Goal: Information Seeking & Learning: Learn about a topic

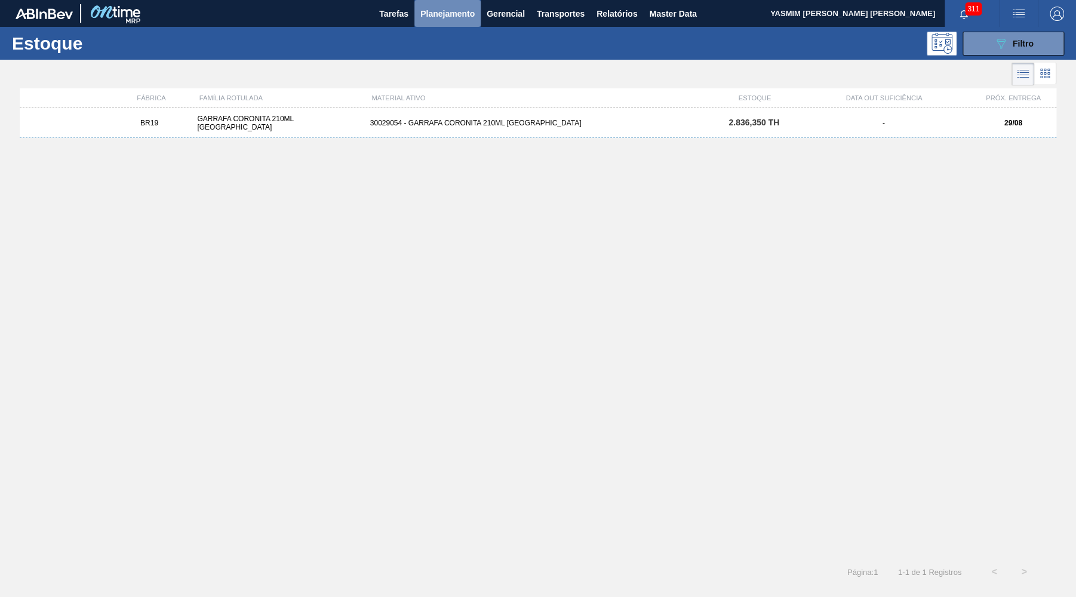
click at [450, 15] on span "Planejamento" at bounding box center [447, 14] width 54 height 14
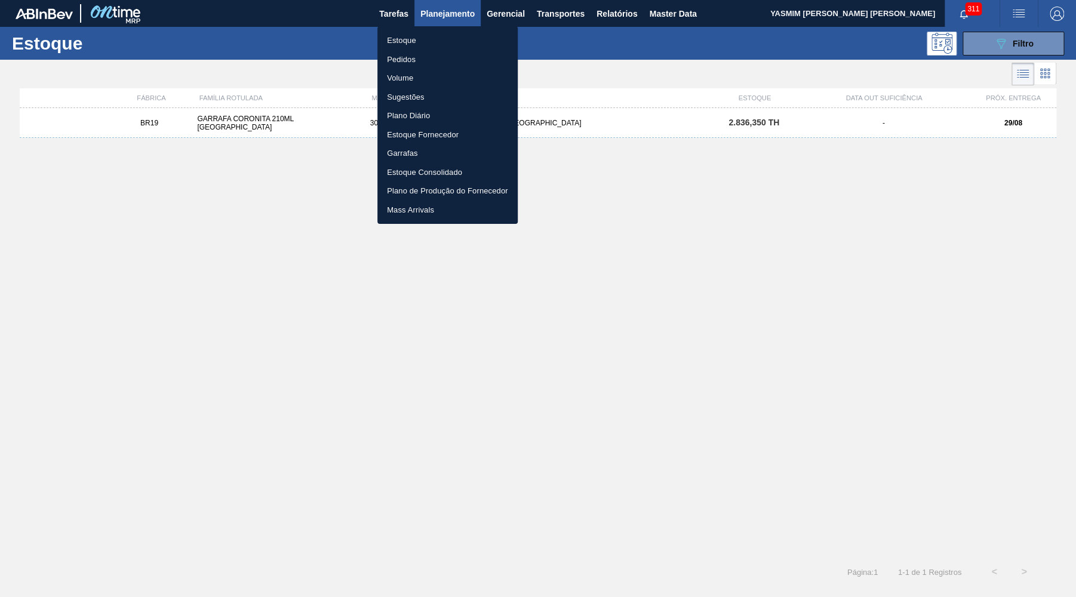
click at [434, 35] on li "Estoque" at bounding box center [447, 40] width 140 height 19
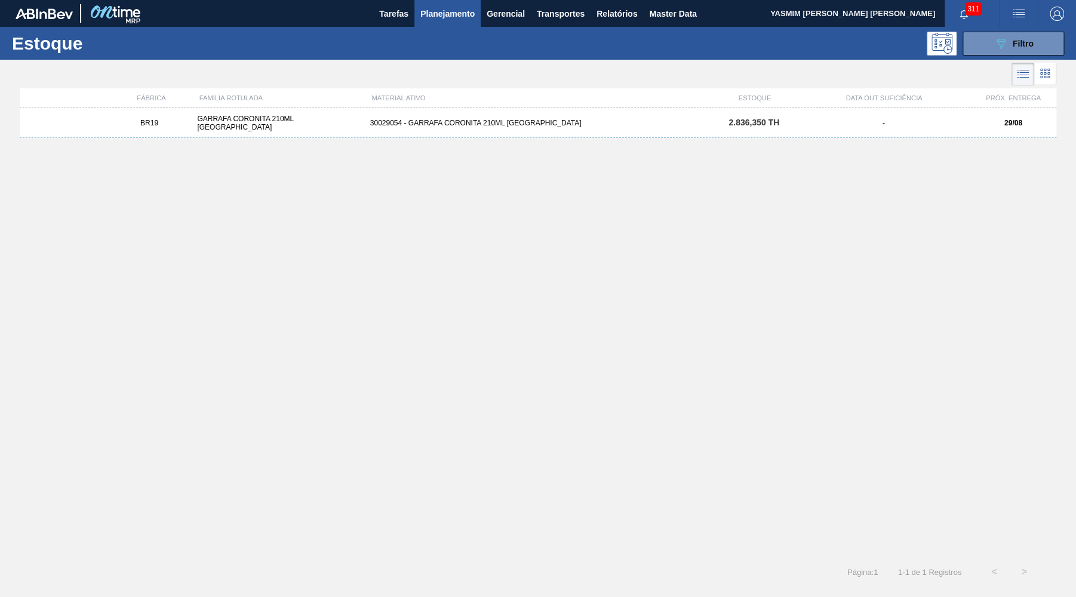
click at [434, 36] on li "Estoque" at bounding box center [447, 41] width 105 height 11
click at [1005, 50] on icon "089F7B8B-B2A5-4AFE-B5C0-19BA573D28AC" at bounding box center [1001, 43] width 14 height 14
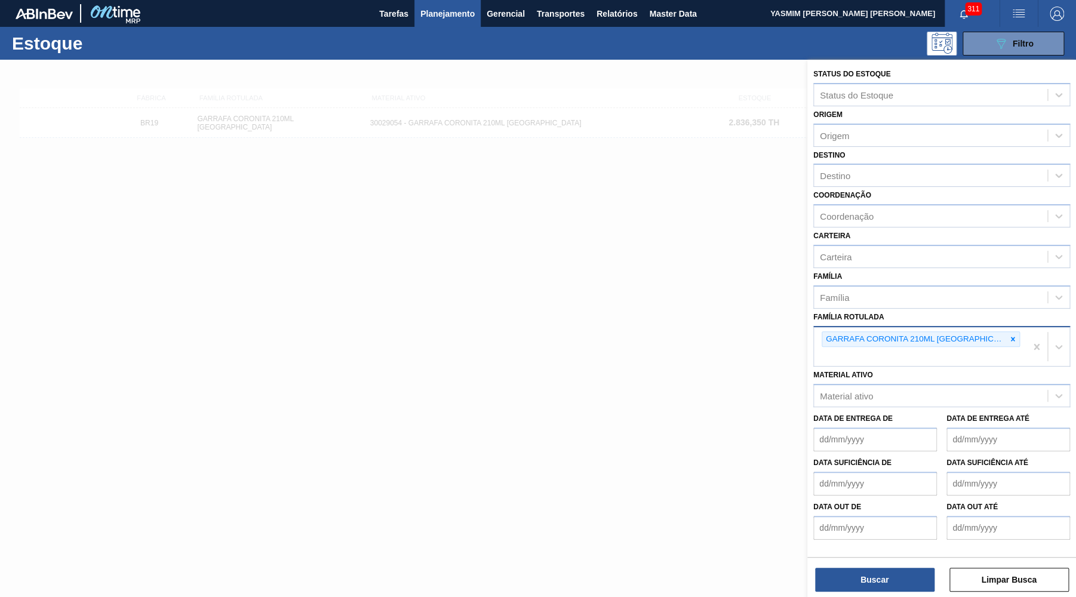
click at [990, 331] on div "GARRAFA CORONITA 210ML [GEOGRAPHIC_DATA]" at bounding box center [921, 339] width 198 height 16
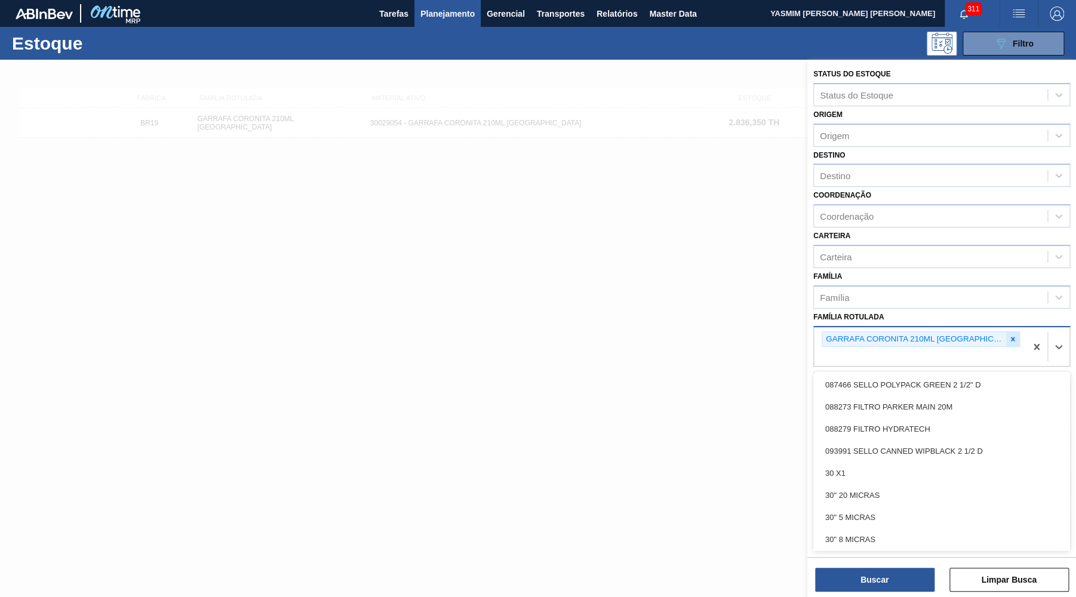
click at [1009, 335] on icon at bounding box center [1013, 339] width 8 height 8
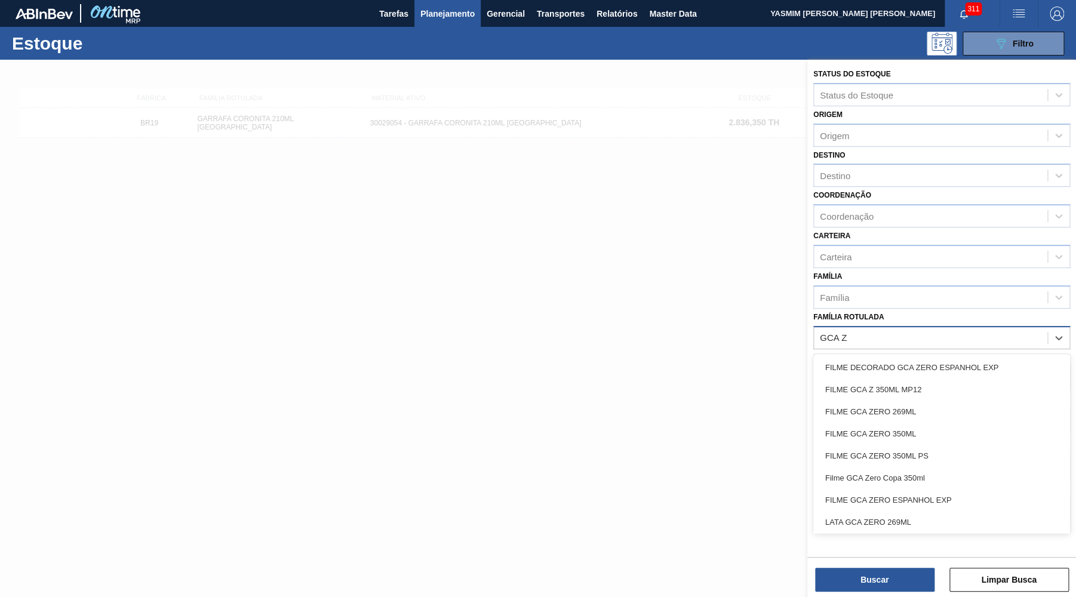
type Rotulada "GCA ZE"
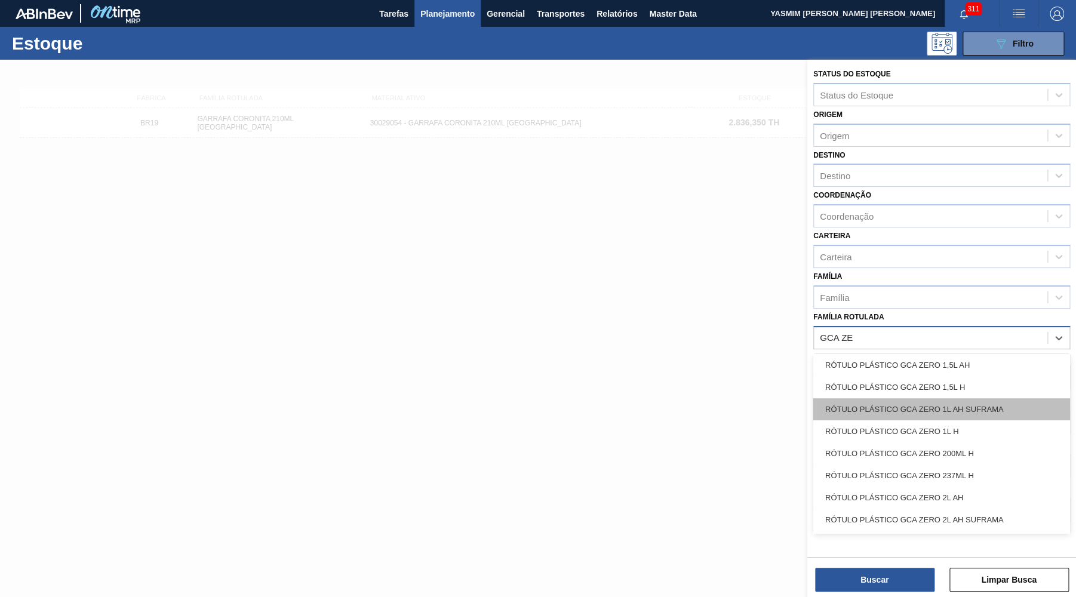
click at [875, 403] on div "RÓTULO PLÁSTICO GCA ZERO 1L AH SUFRAMA" at bounding box center [942, 409] width 257 height 22
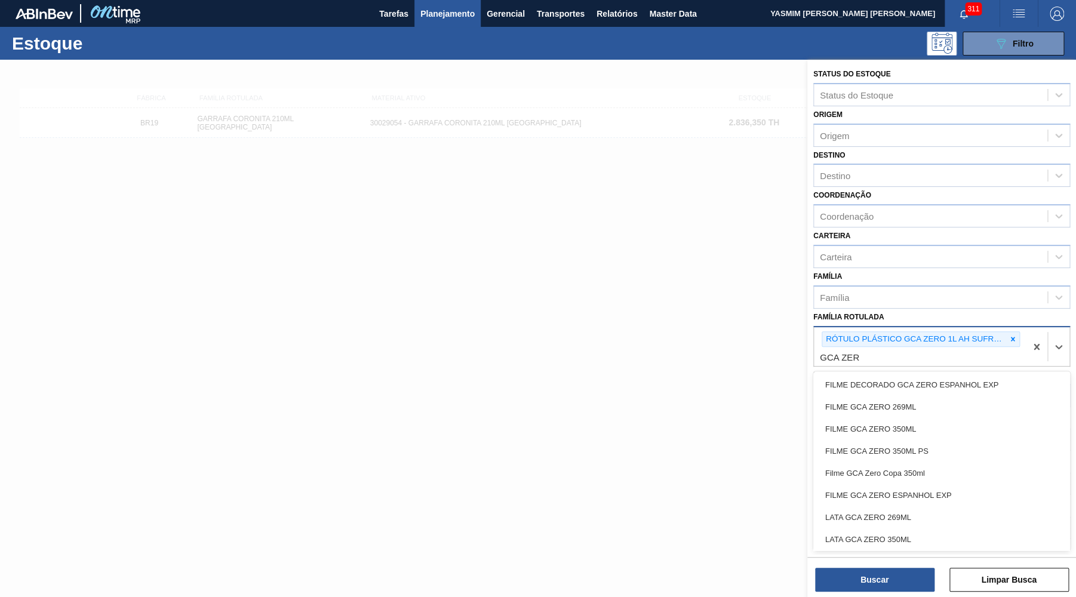
type Rotulada "GCA ZERO"
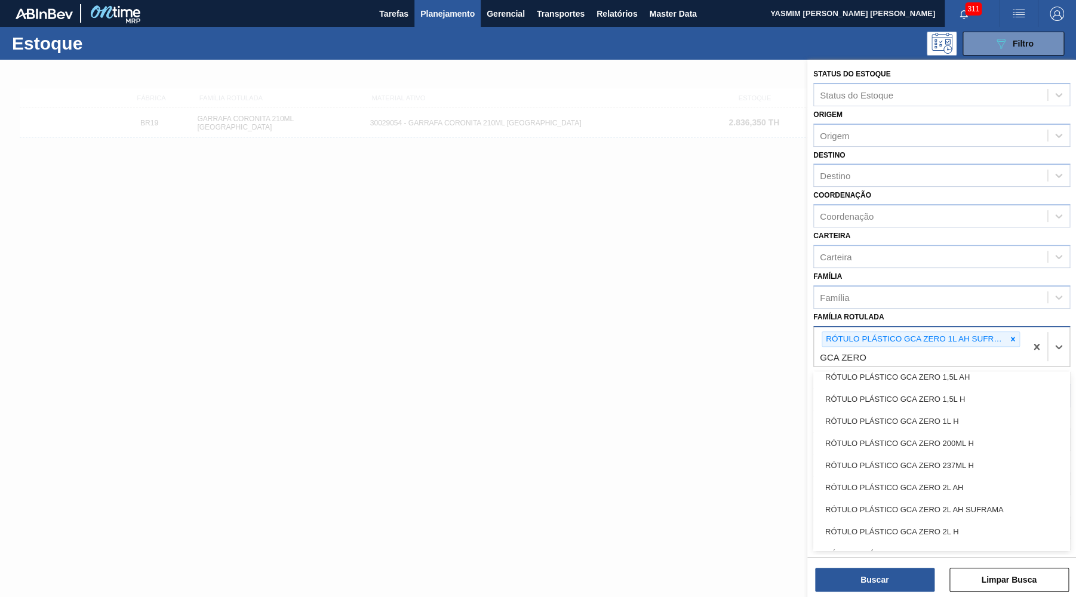
scroll to position [539, 0]
click at [873, 414] on div "RÓTULO PLÁSTICO GCA ZERO 1L H" at bounding box center [942, 420] width 257 height 22
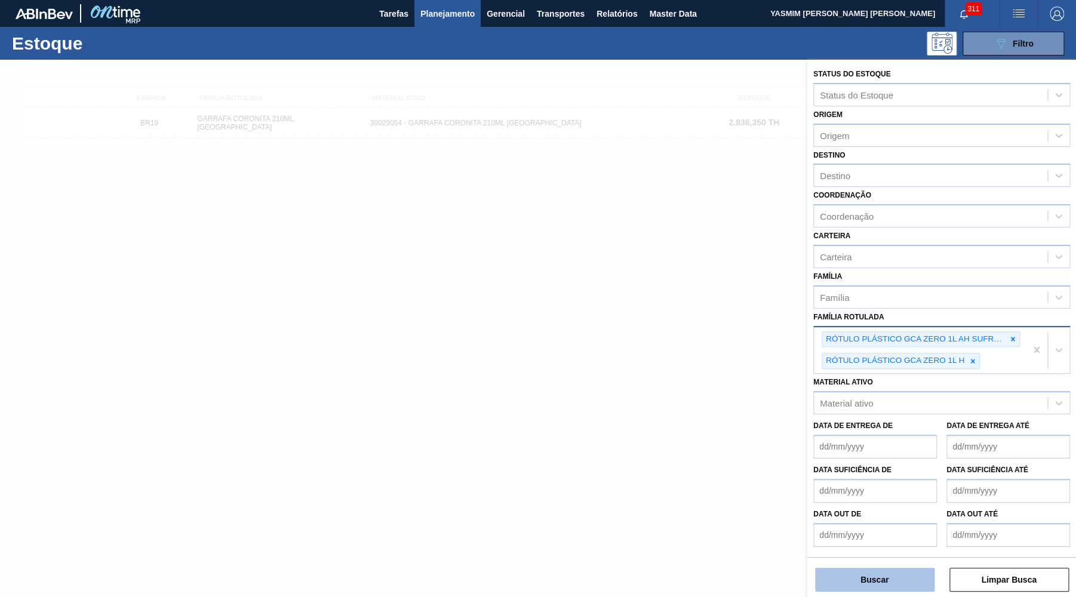
click at [852, 588] on button "Buscar" at bounding box center [874, 580] width 119 height 24
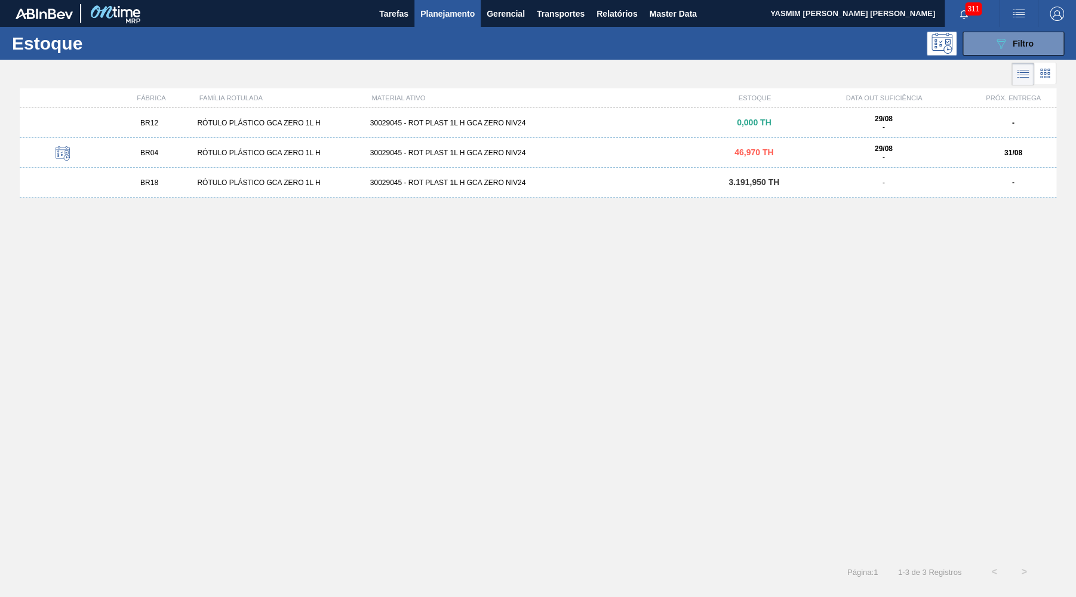
click at [306, 182] on div "RÓTULO PLÁSTICO GCA ZERO 1L H" at bounding box center [278, 183] width 173 height 8
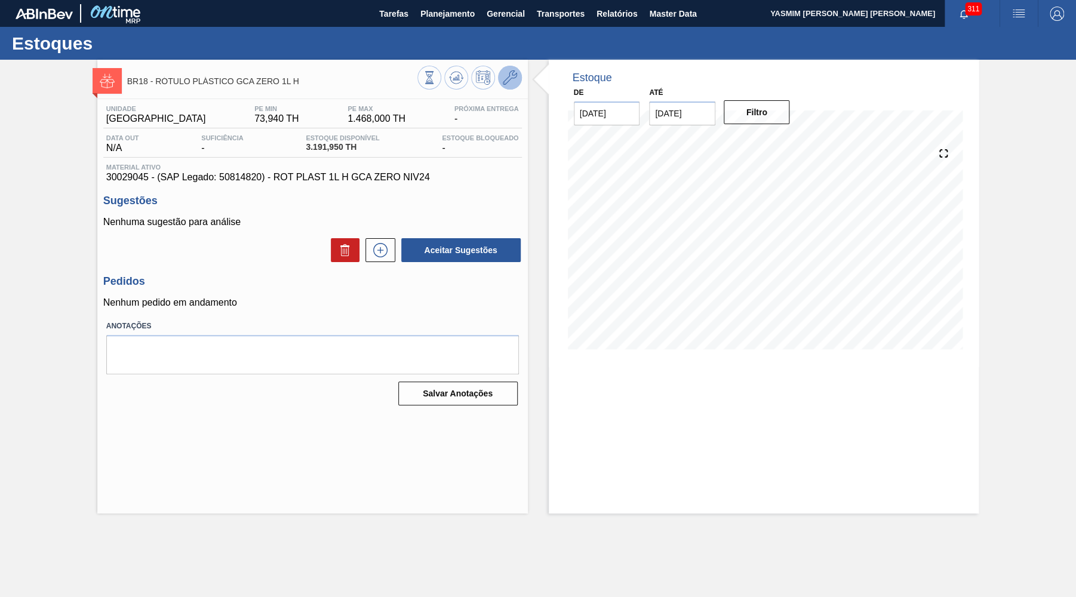
click at [513, 84] on icon at bounding box center [510, 77] width 14 height 14
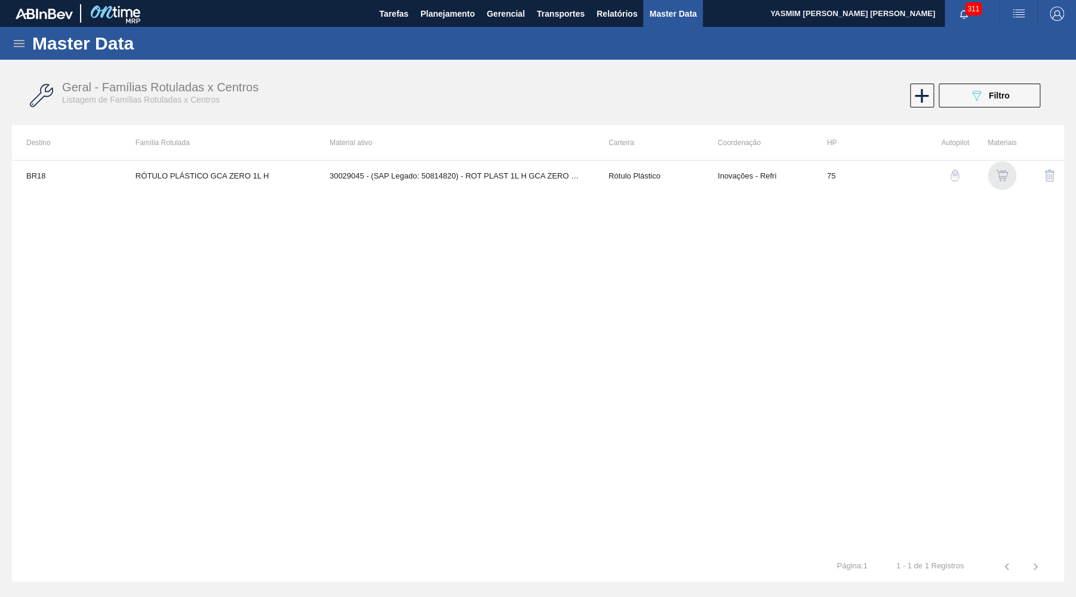
click at [1003, 174] on img "button" at bounding box center [1002, 176] width 12 height 12
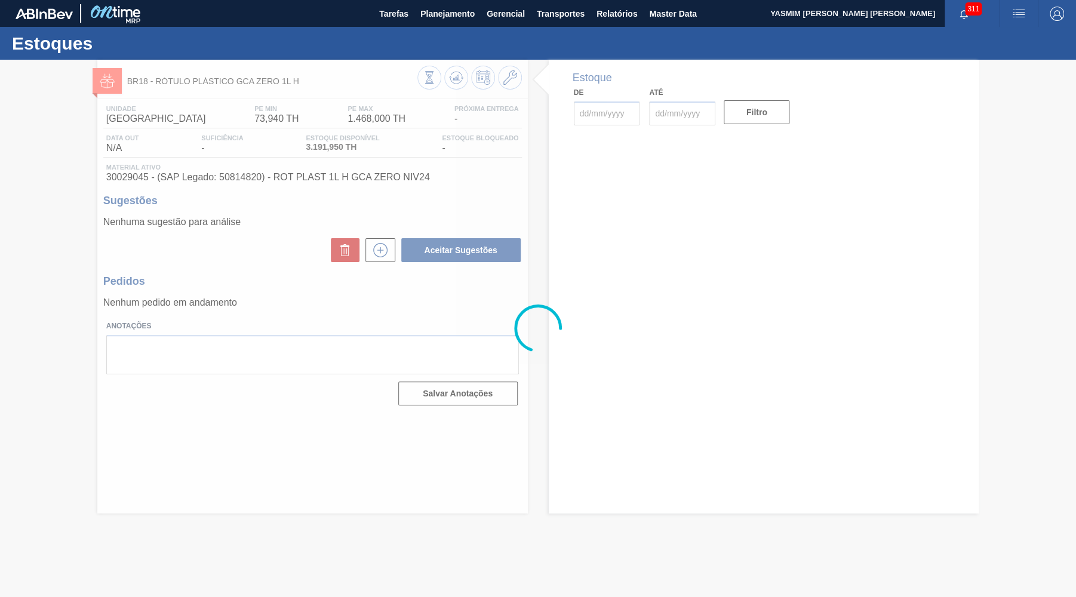
type input "[DATE]"
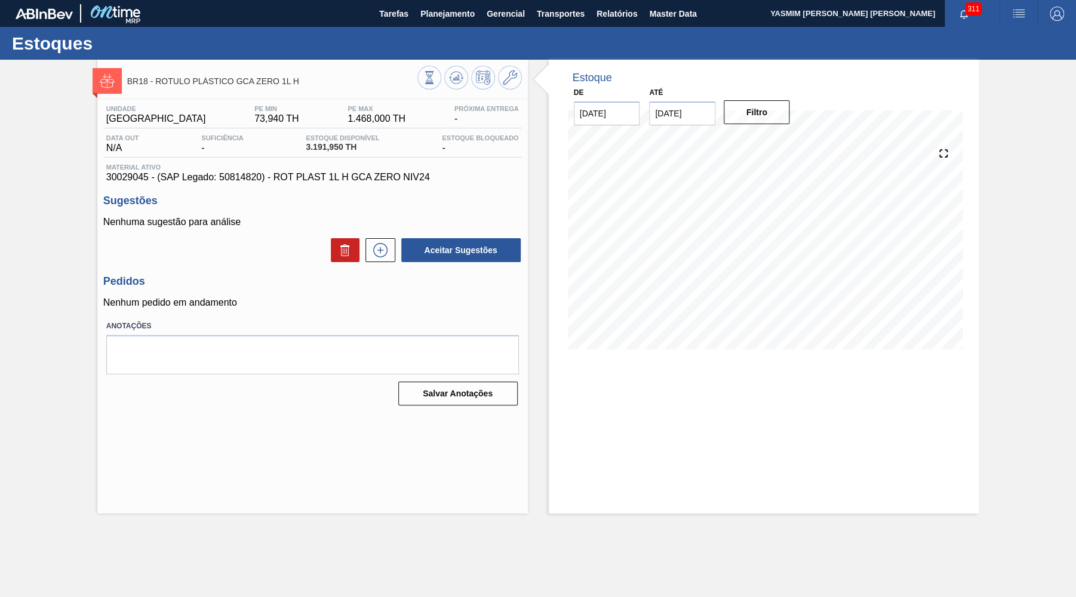
click at [121, 191] on div "Unidade Pernambuco PE MIN 73,940 TH PE MAX 1.468,000 TH Próxima Entrega - Data …" at bounding box center [312, 254] width 431 height 311
click at [134, 185] on div "Unidade Pernambuco PE MIN 73,940 TH PE MAX 1.468,000 TH Próxima Entrega - Data …" at bounding box center [312, 254] width 431 height 311
click at [133, 185] on div "Unidade Pernambuco PE MIN 73,940 TH PE MAX 1.468,000 TH Próxima Entrega - Data …" at bounding box center [312, 254] width 431 height 311
copy span "30029045"
click at [223, 271] on div "Unidade Pernambuco PE MIN 73,940 TH PE MAX 1.468,000 TH Próxima Entrega - Data …" at bounding box center [312, 254] width 431 height 311
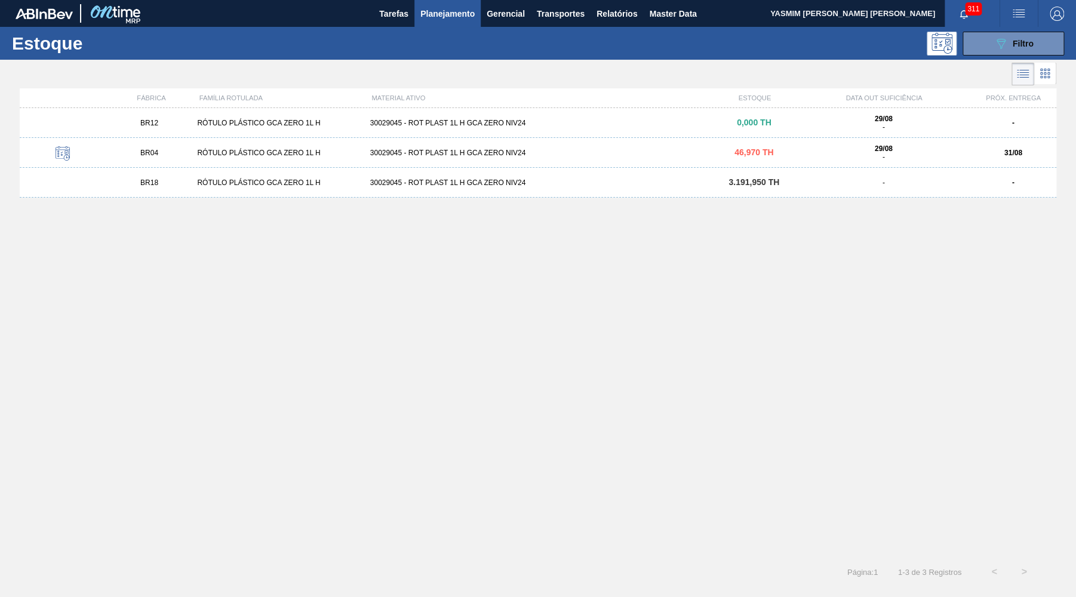
click at [384, 160] on div "BR04 RÓTULO PLÁSTICO GCA ZERO 1L H 30029045 - ROT PLAST 1L H GCA ZERO NIV24 46,…" at bounding box center [538, 153] width 1037 height 30
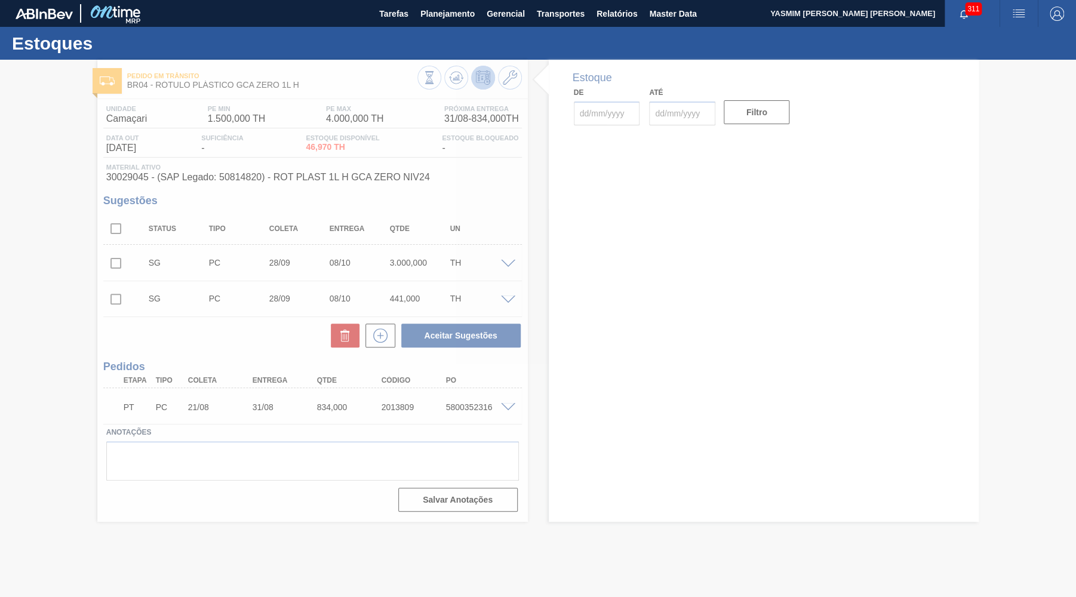
type input "[DATE]"
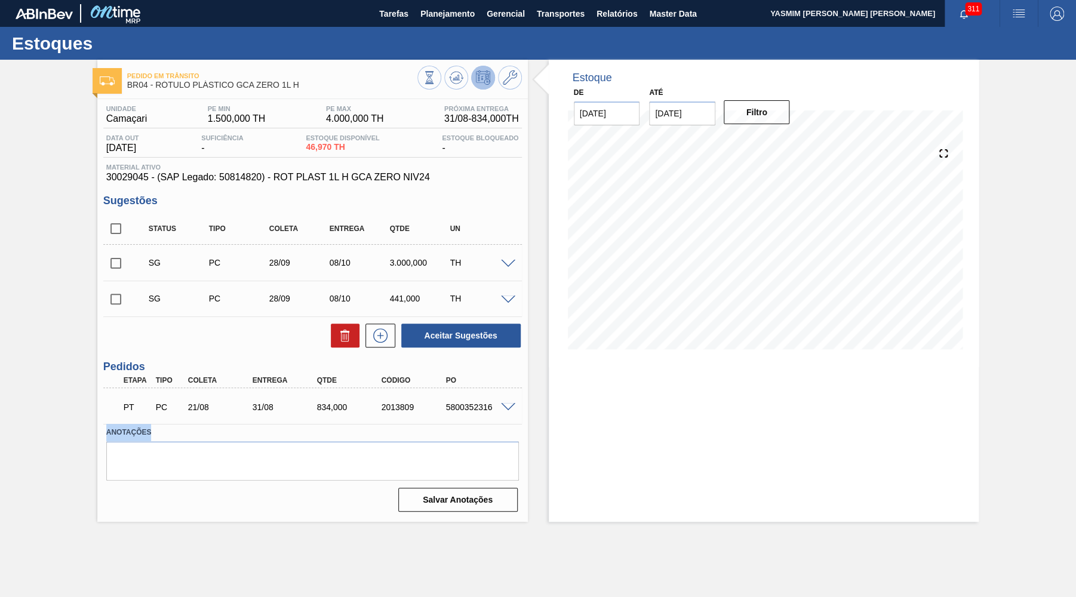
drag, startPoint x: 494, startPoint y: 426, endPoint x: 502, endPoint y: 414, distance: 15.1
click at [497, 418] on div "Unidade Camaçari PE MIN 1.500,000 TH PE MAX 4.000,000 TH Próxima Entrega 31/08 …" at bounding box center [312, 307] width 431 height 417
click at [513, 409] on span at bounding box center [508, 407] width 14 height 9
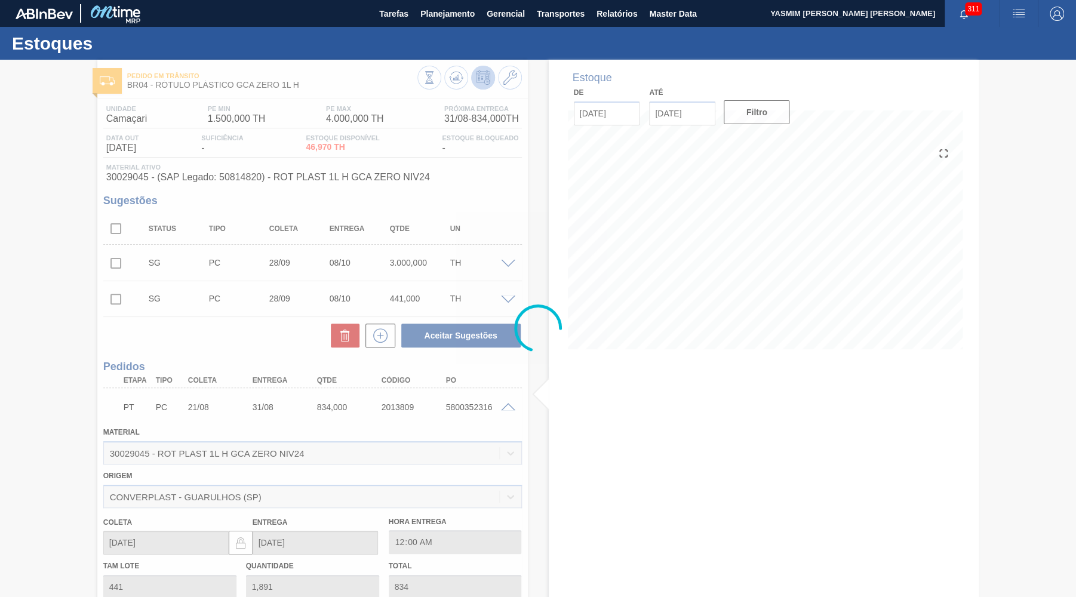
click at [792, 462] on div at bounding box center [538, 329] width 1076 height 538
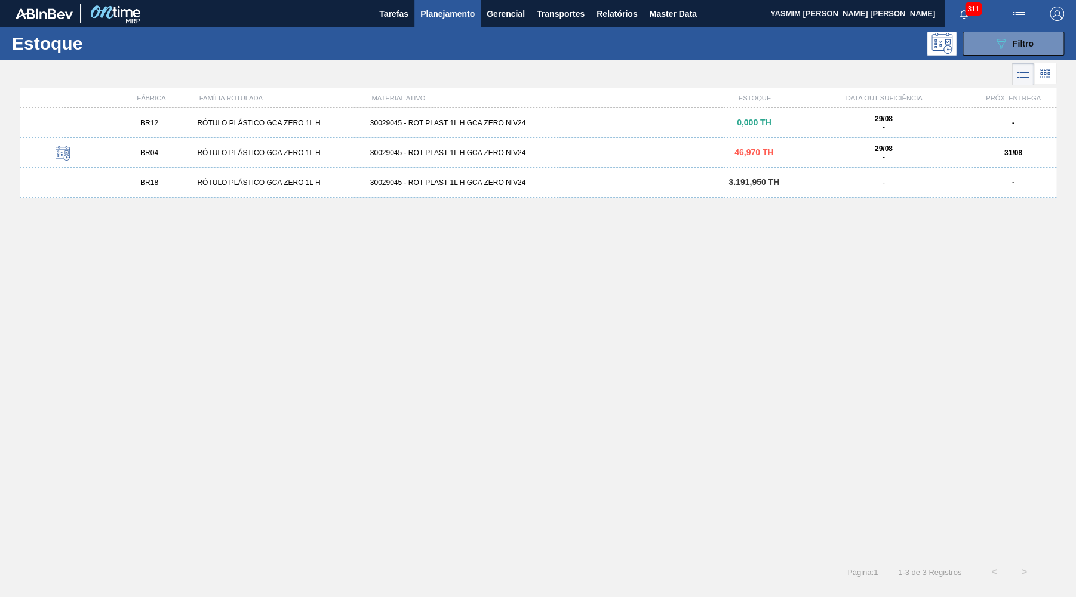
click at [550, 118] on div "BR12 RÓTULO PLÁSTICO GCA ZERO 1L H 30029045 - ROT PLAST 1L H GCA ZERO NIV24 0,0…" at bounding box center [538, 123] width 1037 height 30
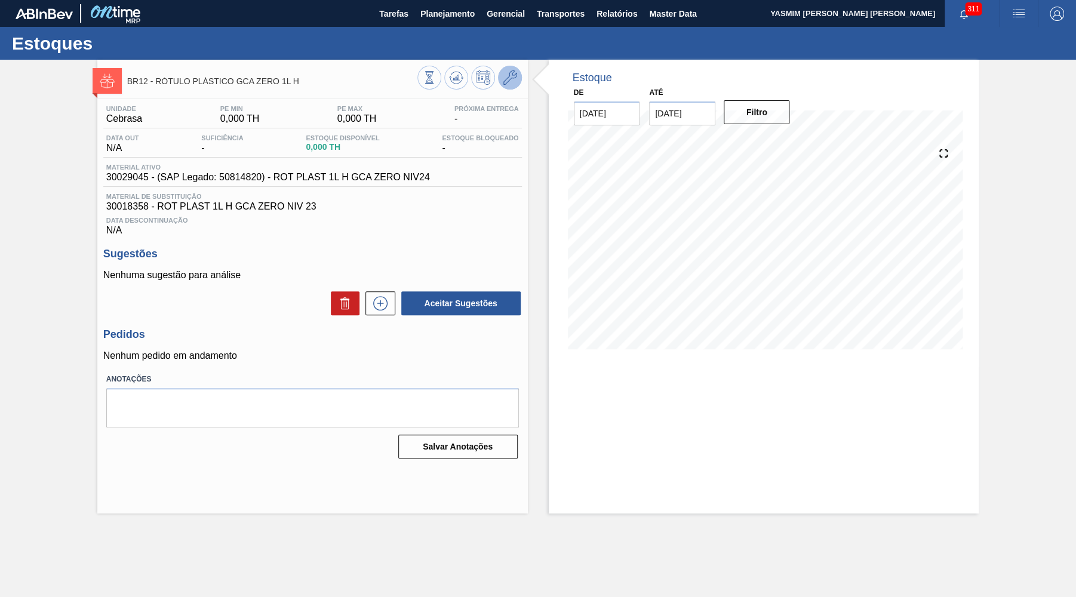
click at [521, 76] on button at bounding box center [510, 78] width 24 height 24
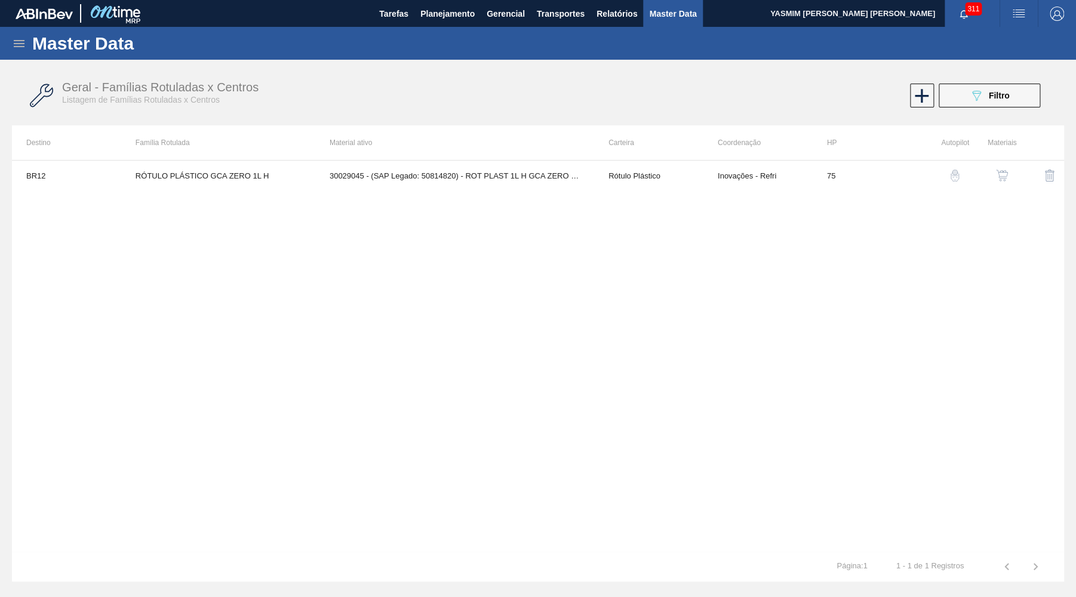
click at [1008, 177] on img "button" at bounding box center [1002, 176] width 12 height 12
